Goal: Obtain resource: Download file/media

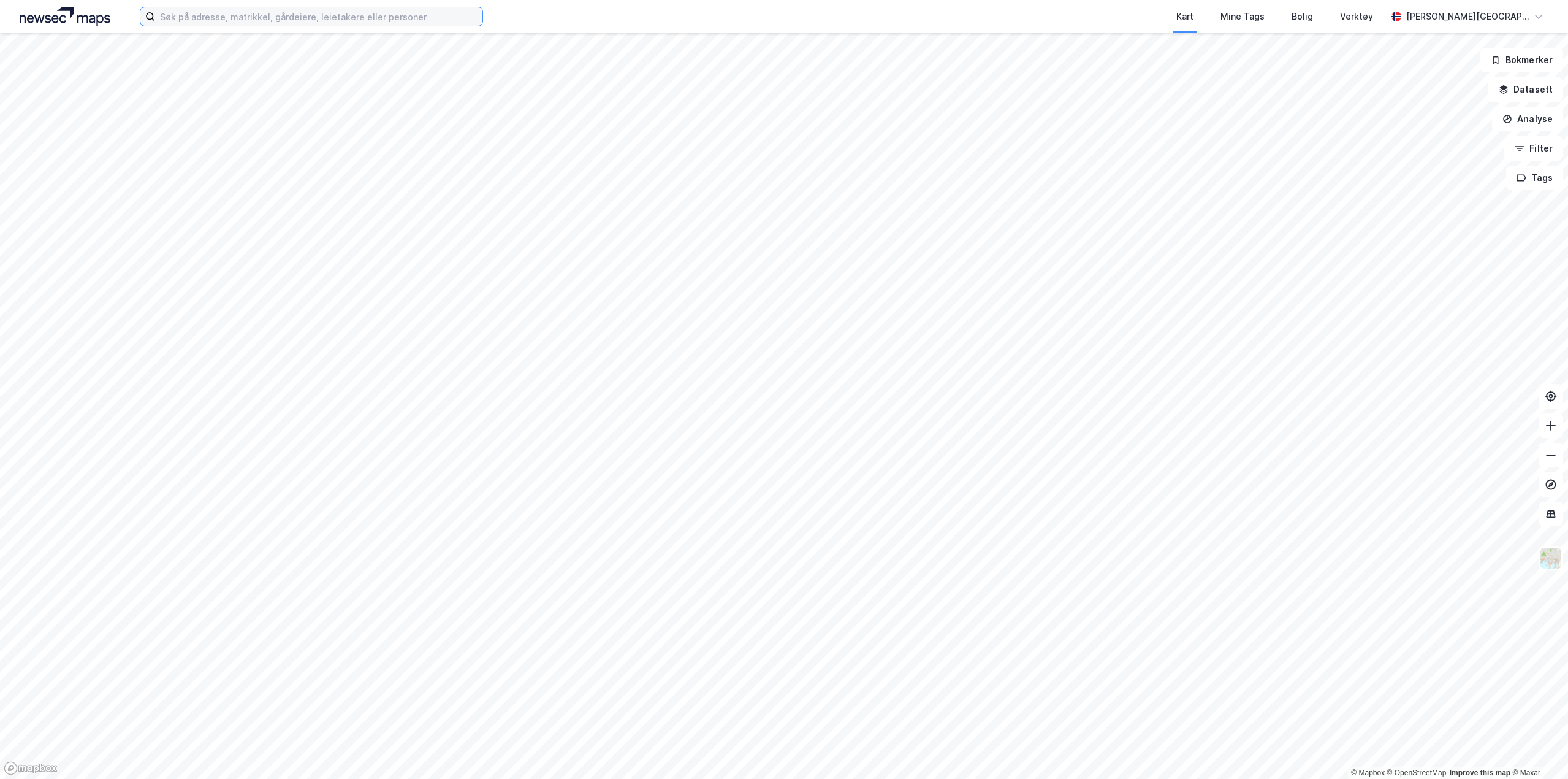
click at [174, 16] on input at bounding box center [319, 16] width 328 height 19
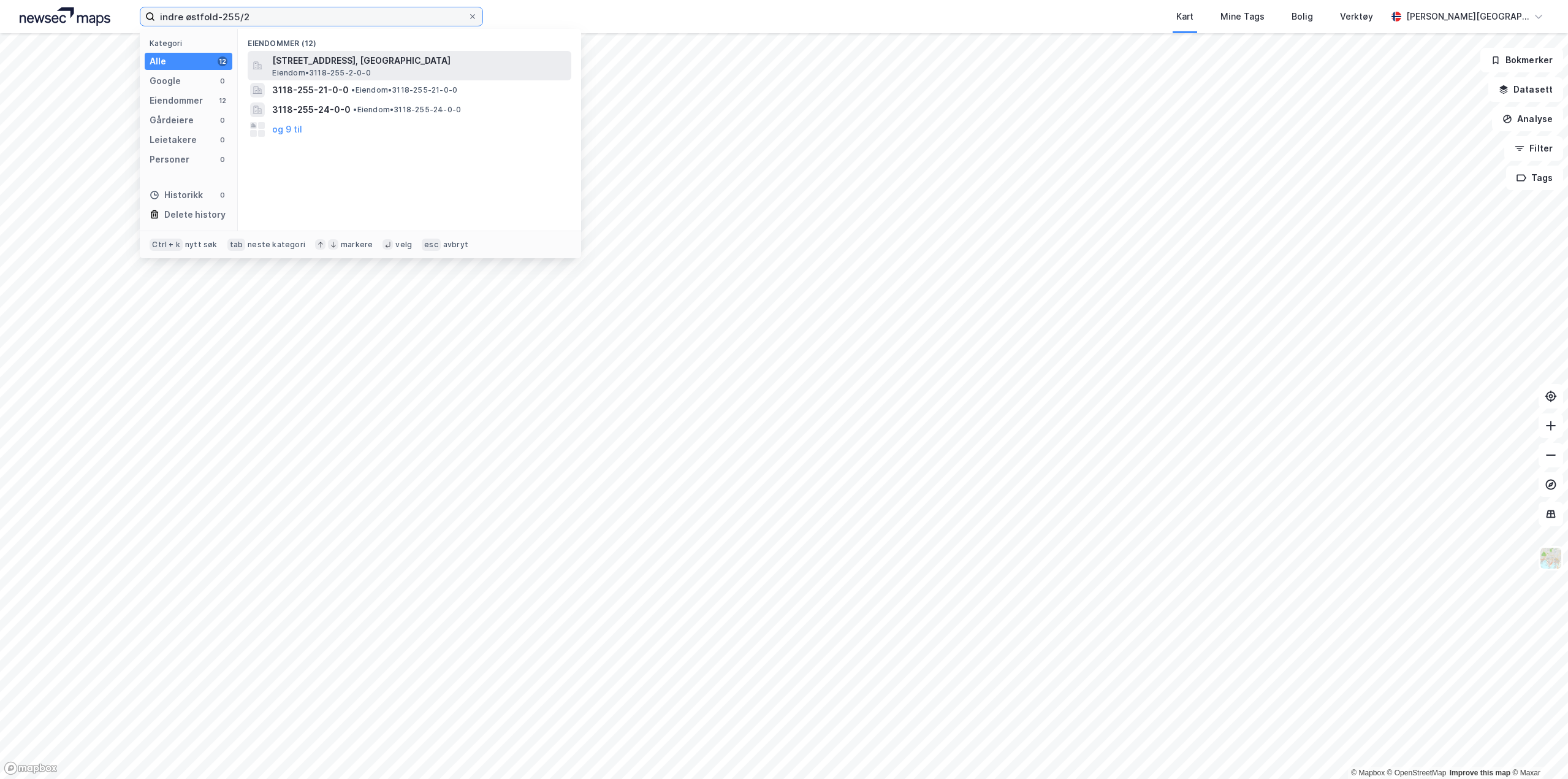
type input "indre østfold-255/2"
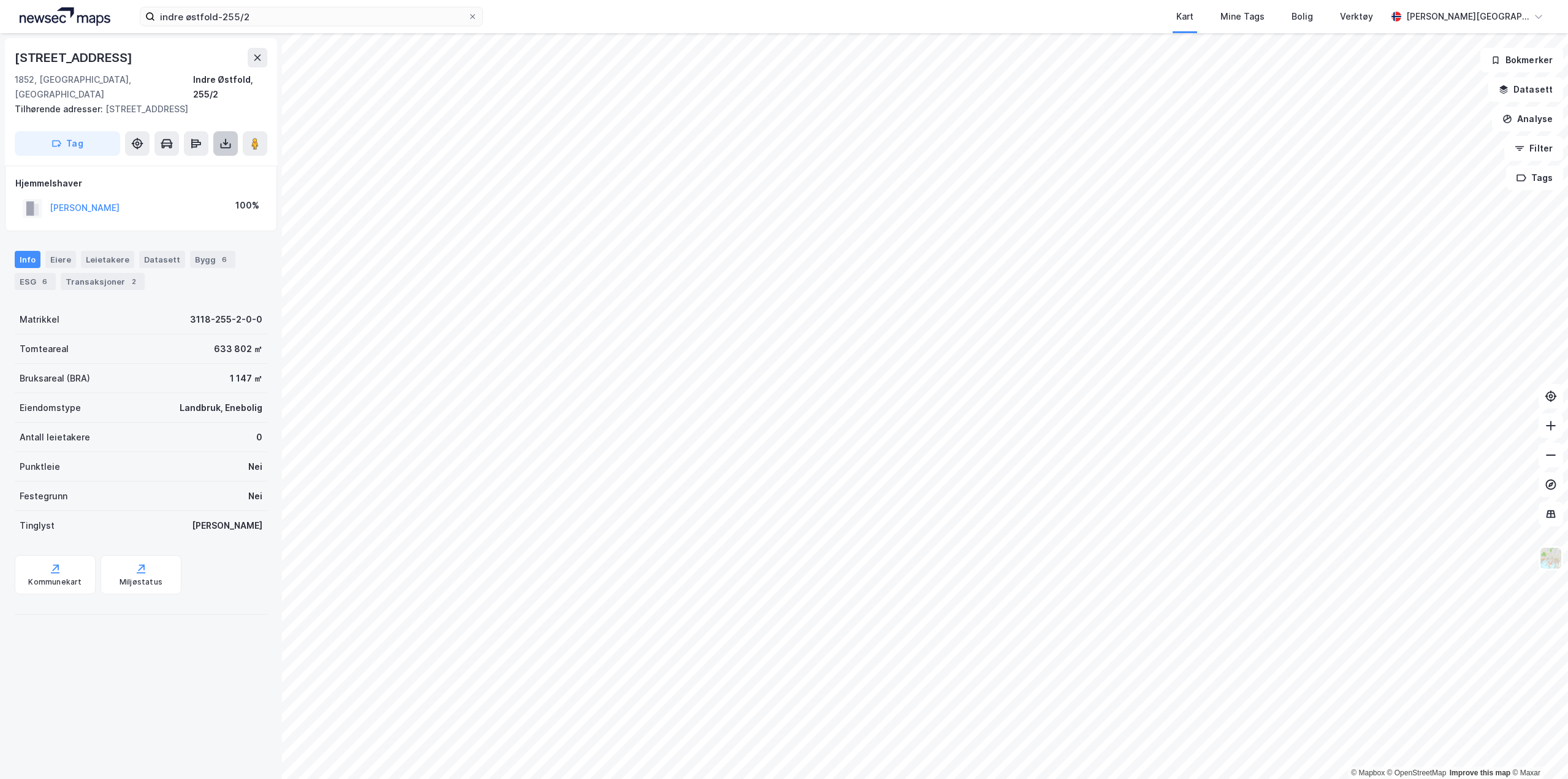
click at [224, 137] on icon at bounding box center [225, 143] width 12 height 12
click at [179, 163] on div "Last ned grunnbok" at bounding box center [164, 168] width 71 height 10
